Goal: Task Accomplishment & Management: Use online tool/utility

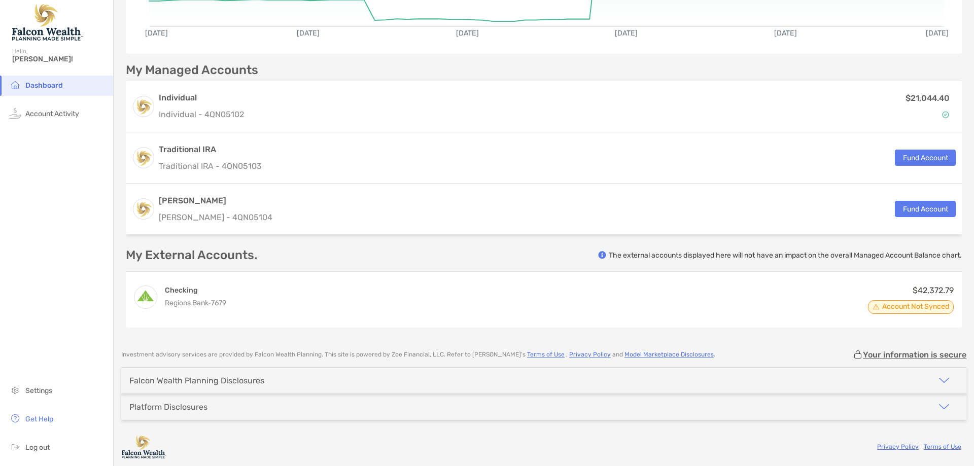
scroll to position [254, 0]
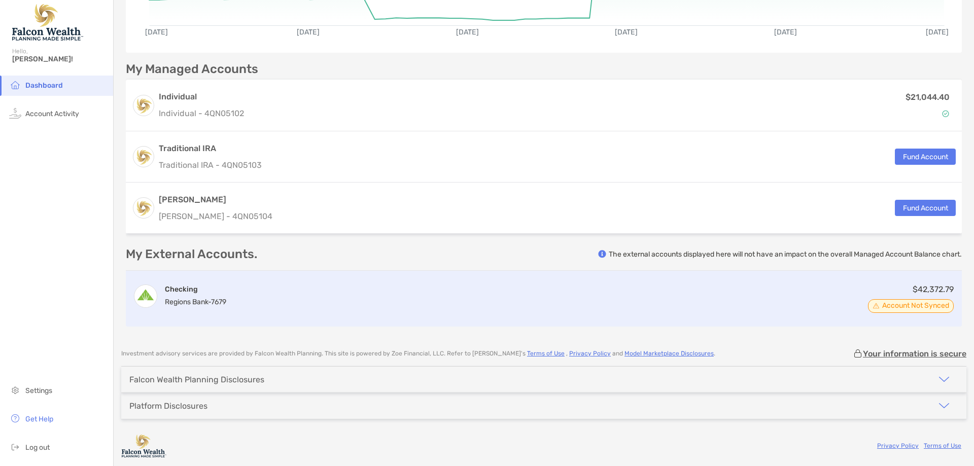
click at [283, 302] on div "Checking Regions Bank - 7679 $42,372.79 Account Not Synced" at bounding box center [544, 299] width 836 height 56
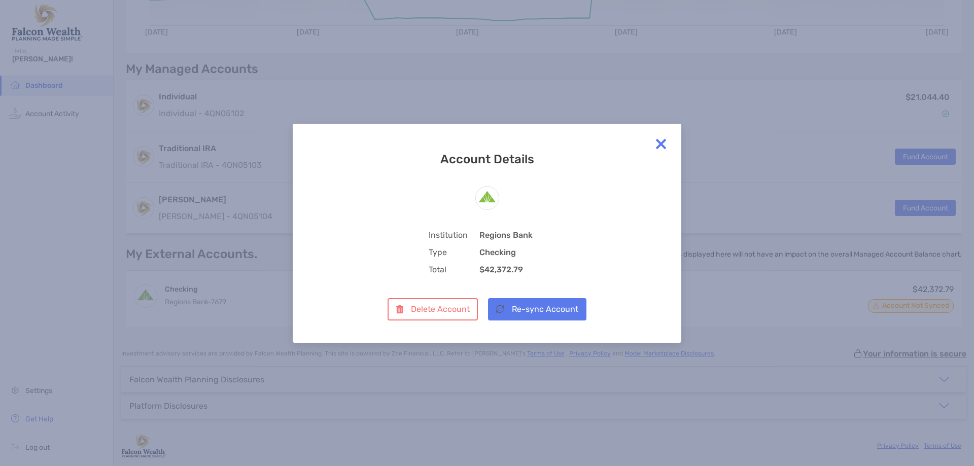
click at [662, 145] on img at bounding box center [661, 144] width 20 height 20
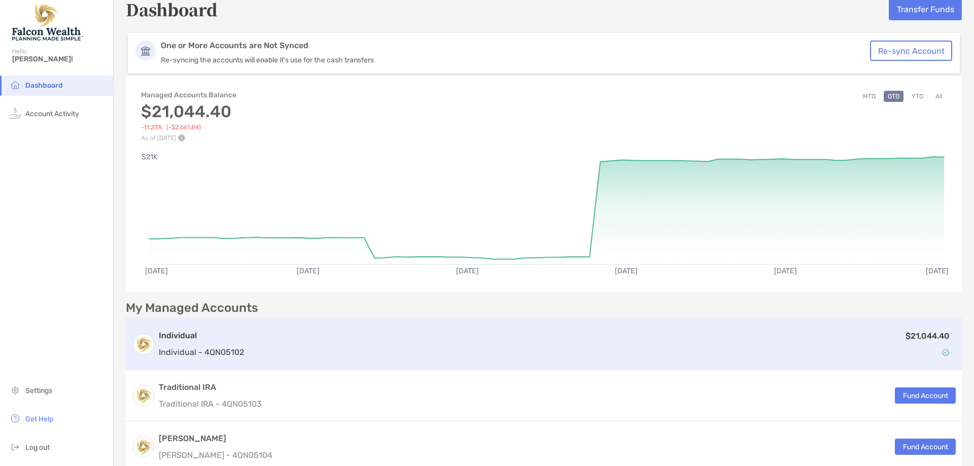
scroll to position [0, 0]
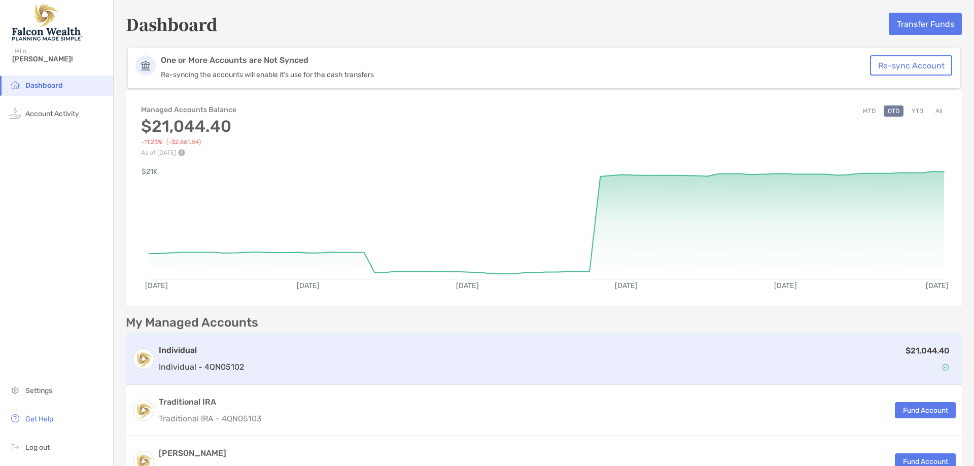
click at [231, 352] on h3 "Individual" at bounding box center [201, 351] width 85 height 12
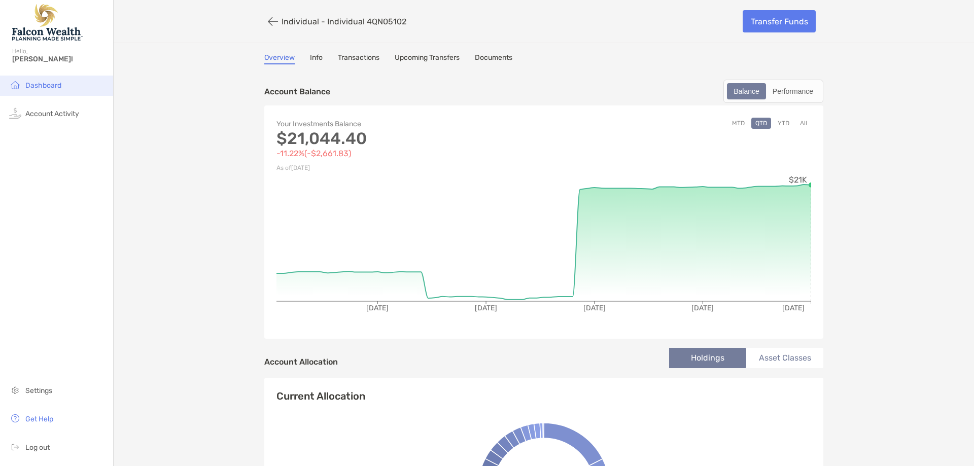
click at [32, 82] on span "Dashboard" at bounding box center [43, 85] width 36 height 9
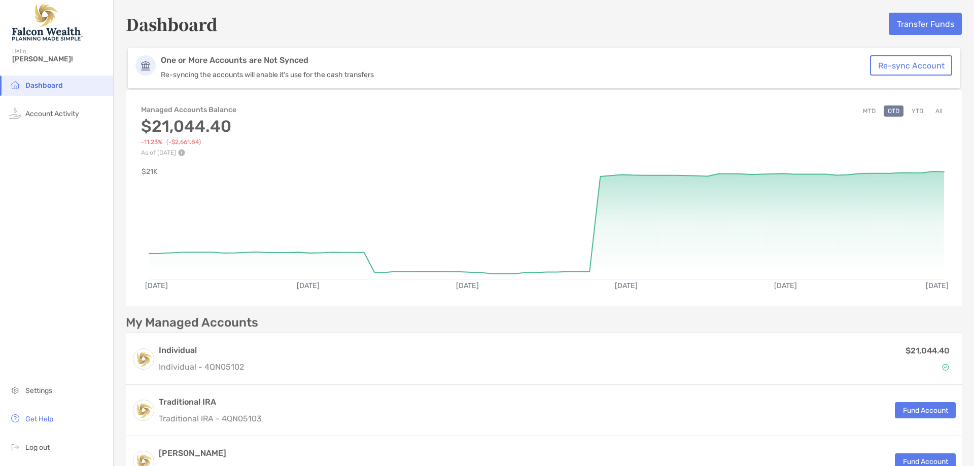
drag, startPoint x: 143, startPoint y: 2, endPoint x: 557, endPoint y: 147, distance: 439.2
click at [557, 147] on div "Managed Accounts Balance $21,044.40 -11.23% ( -$2,661.84 ) As of [DATE] MTD QTD…" at bounding box center [544, 125] width 836 height 61
click at [55, 116] on span "Account Activity" at bounding box center [52, 114] width 54 height 9
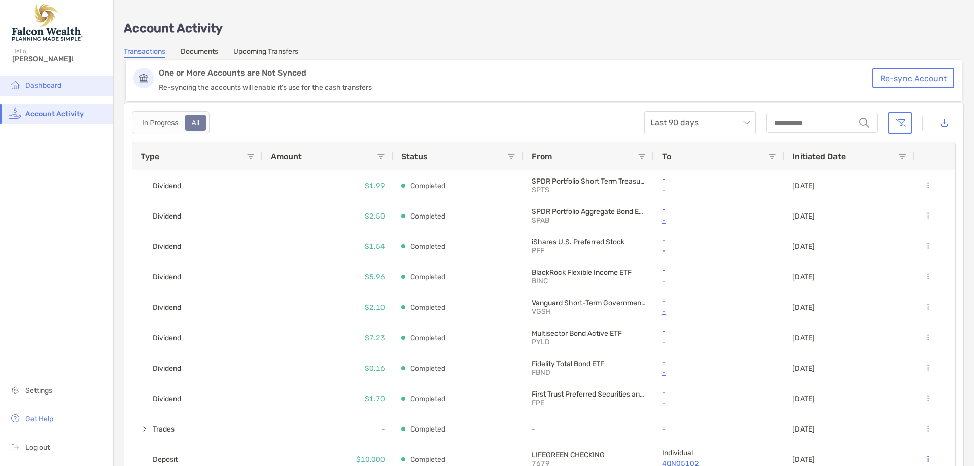
click at [43, 84] on span "Dashboard" at bounding box center [43, 85] width 36 height 9
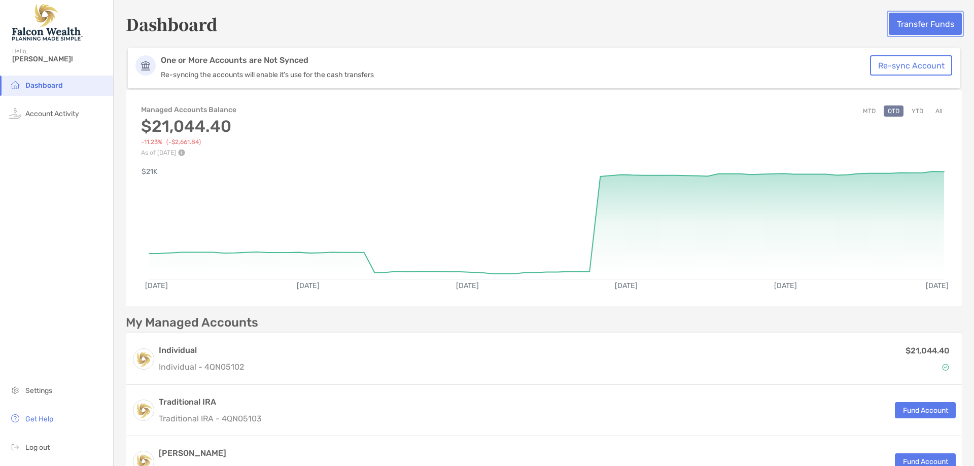
click at [911, 21] on button "Transfer Funds" at bounding box center [925, 24] width 73 height 22
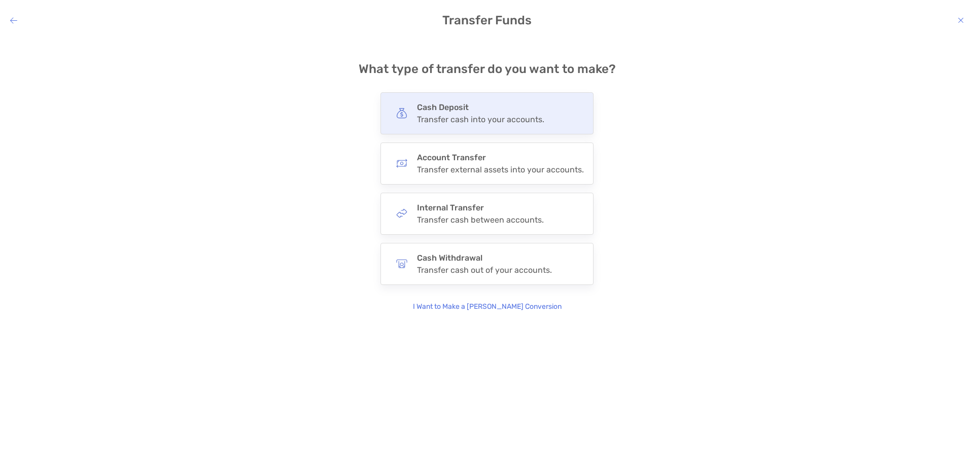
click at [463, 111] on h4 "Cash Deposit" at bounding box center [480, 108] width 127 height 10
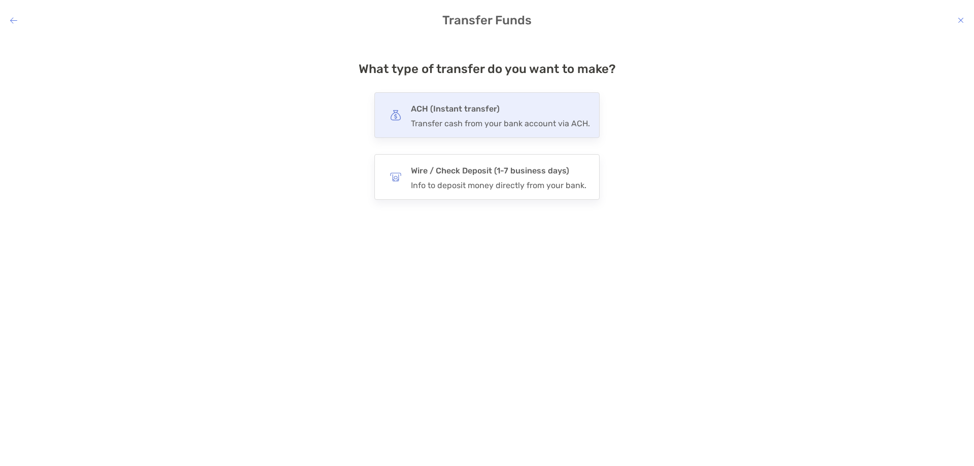
click at [486, 115] on h4 "ACH (Instant transfer)" at bounding box center [500, 109] width 179 height 14
click at [0, 0] on input "***" at bounding box center [0, 0] width 0 height 0
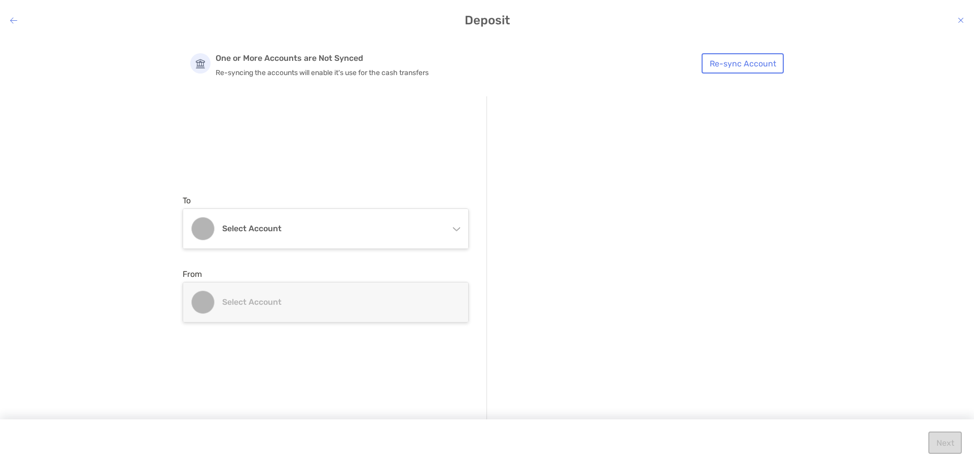
click at [454, 229] on icon "modal" at bounding box center [456, 227] width 8 height 8
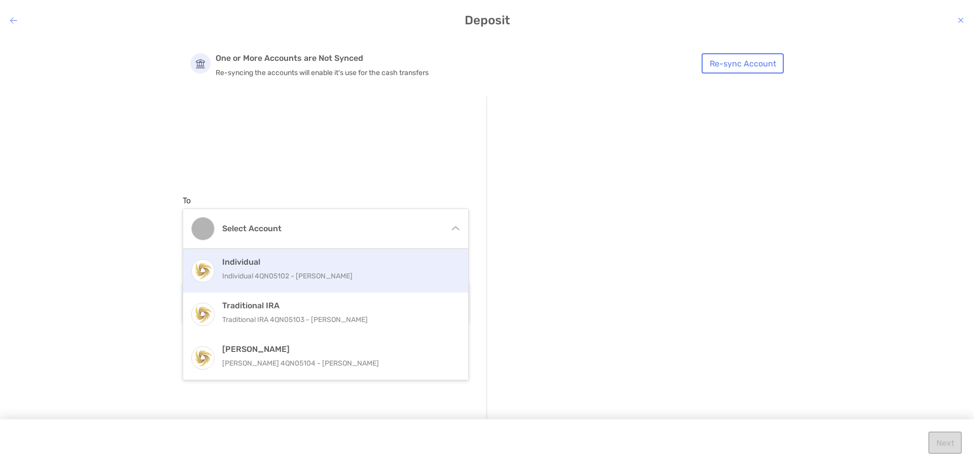
click at [266, 278] on p "Individual 4QN05102 - [PERSON_NAME]" at bounding box center [336, 276] width 229 height 13
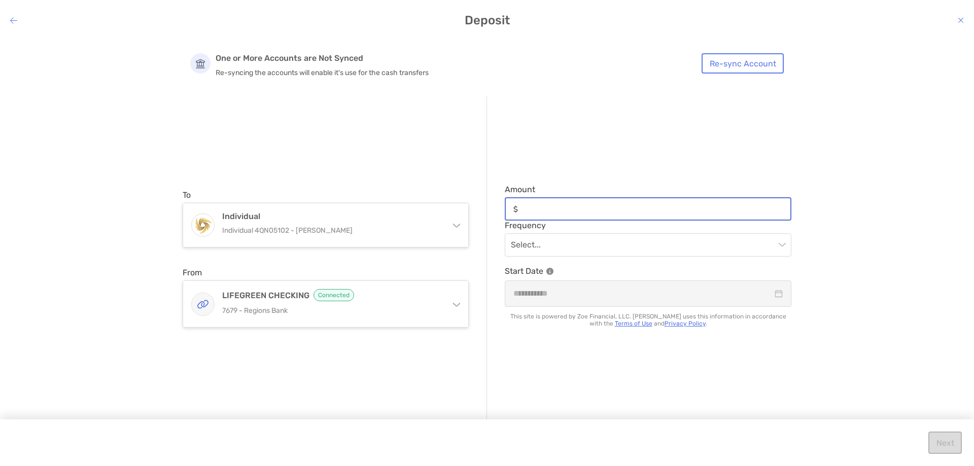
click at [550, 207] on input "Amount" at bounding box center [656, 209] width 268 height 9
type input "*****"
click at [553, 246] on input "modal" at bounding box center [643, 245] width 264 height 22
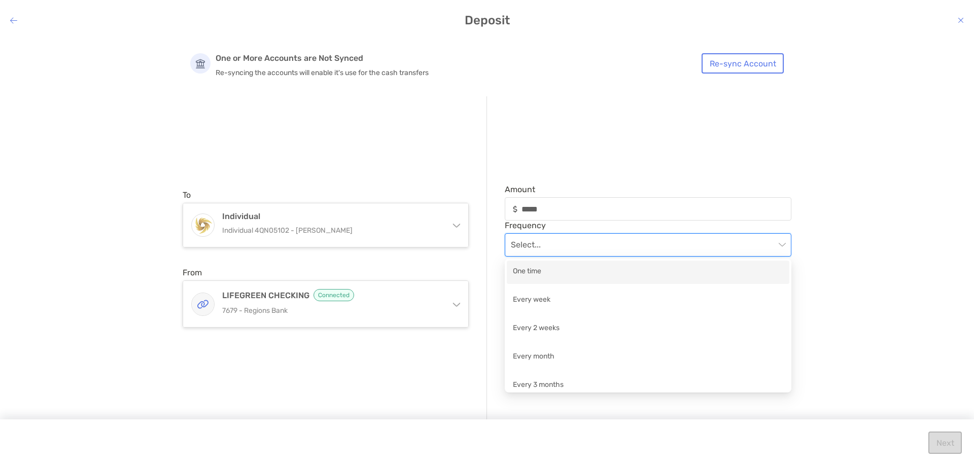
click at [534, 267] on div "One time" at bounding box center [648, 272] width 270 height 13
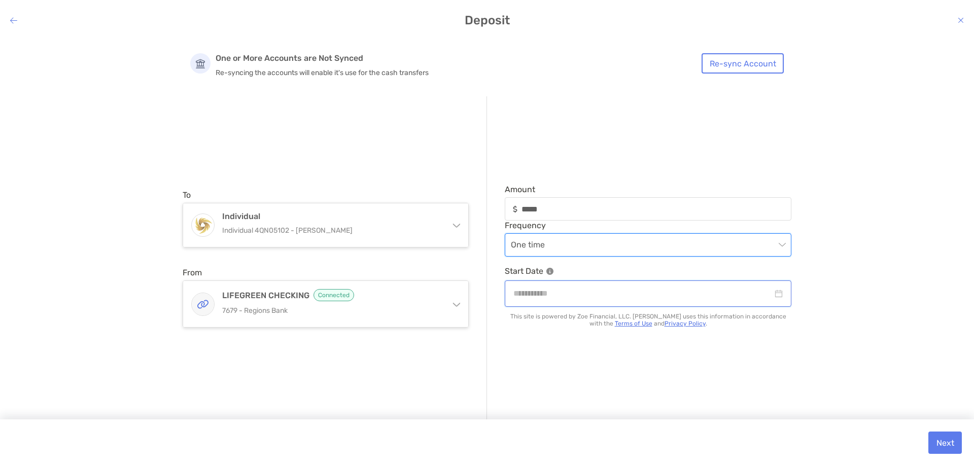
click at [597, 289] on input "modal" at bounding box center [643, 293] width 259 height 13
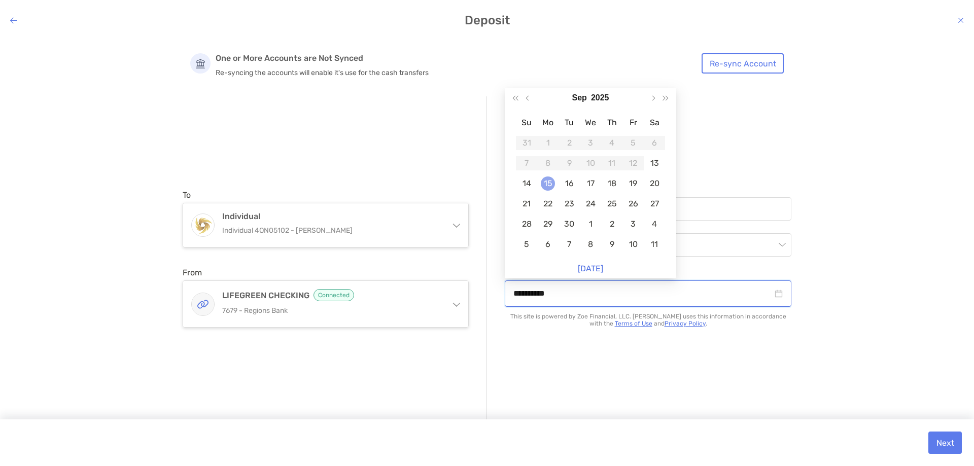
type input "**********"
click at [548, 182] on div "15" at bounding box center [548, 184] width 14 height 14
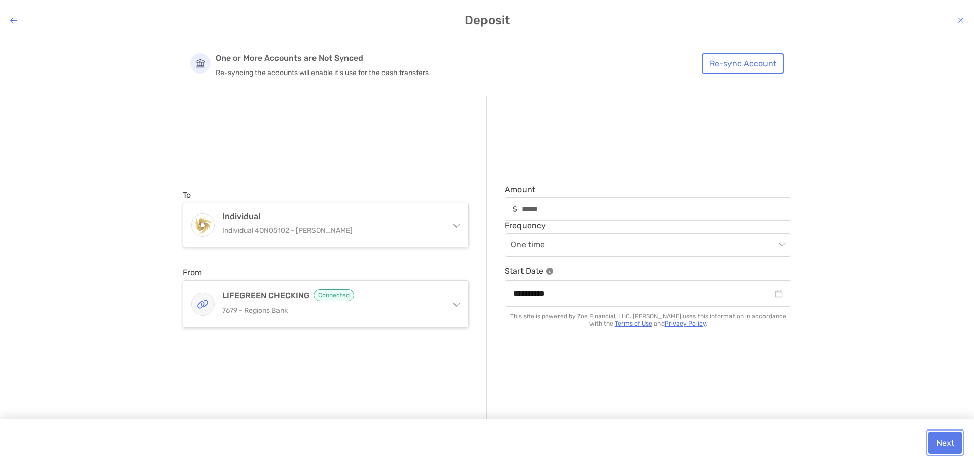
click at [946, 441] on button "Next" at bounding box center [945, 443] width 33 height 22
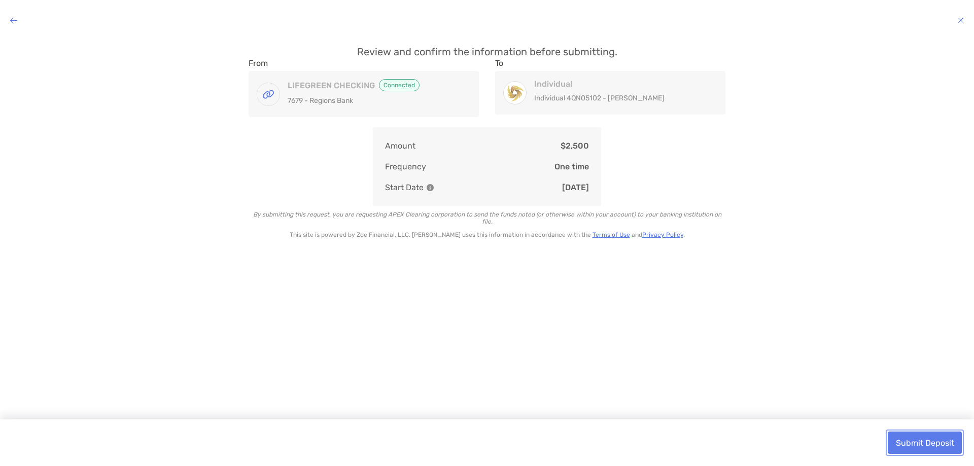
click at [911, 444] on button "Submit Deposit" at bounding box center [925, 443] width 74 height 22
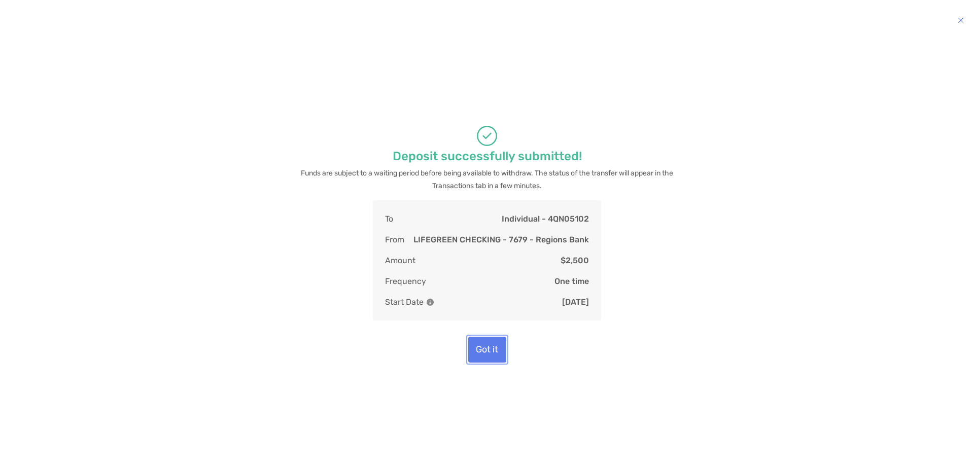
click at [488, 350] on button "Got it" at bounding box center [487, 350] width 38 height 26
